Goal: Transaction & Acquisition: Book appointment/travel/reservation

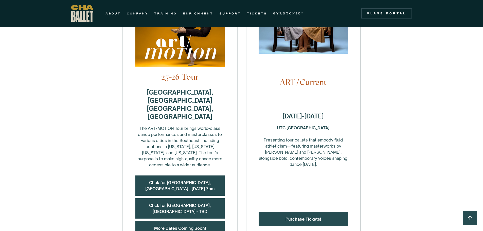
scroll to position [228, 0]
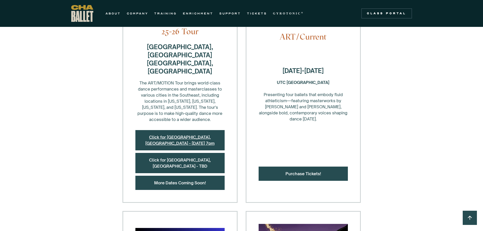
click at [176, 135] on link "Click for Summerville, SC - October 17 at 7pm" at bounding box center [179, 140] width 69 height 11
